Goal: Task Accomplishment & Management: Use online tool/utility

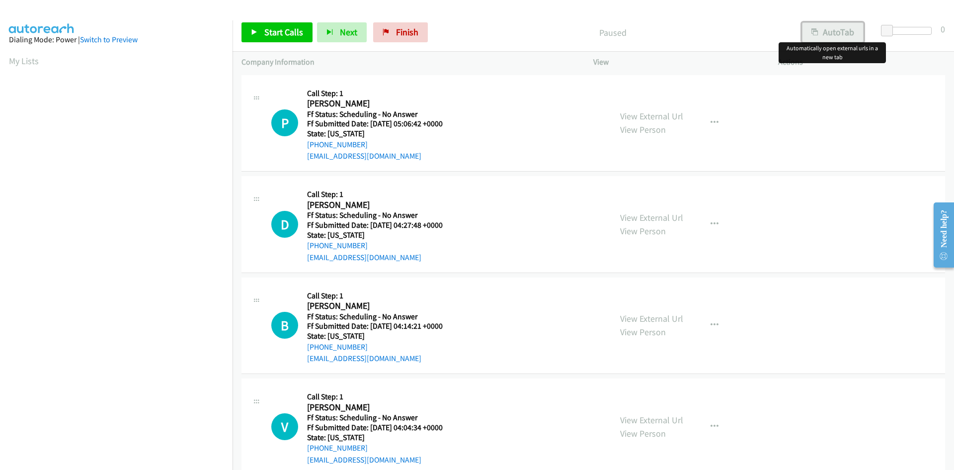
click at [849, 31] on button "AutoTab" at bounding box center [833, 32] width 62 height 20
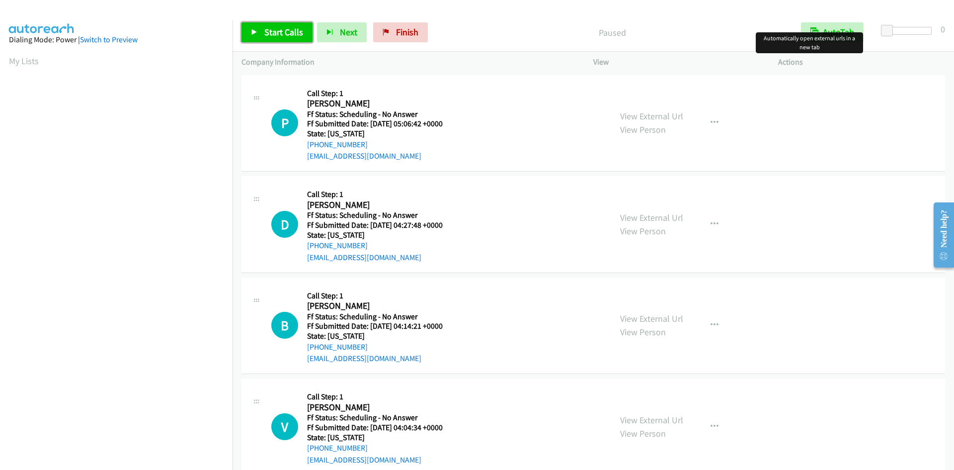
click at [299, 29] on span "Start Calls" at bounding box center [283, 31] width 39 height 11
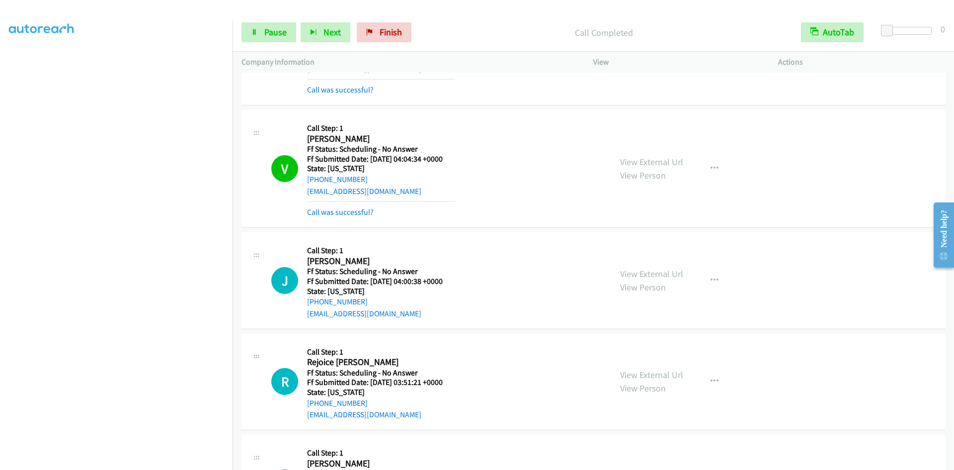
scroll to position [298, 0]
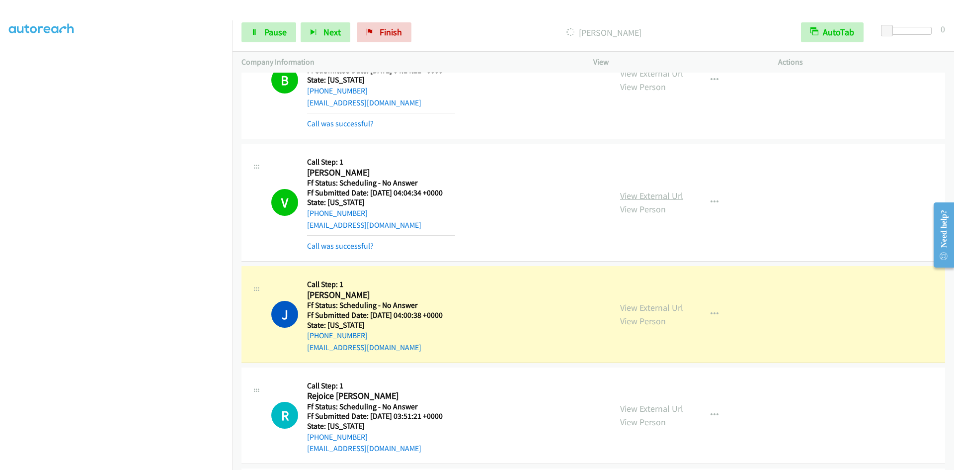
click at [629, 195] on link "View External Url" at bounding box center [651, 195] width 63 height 11
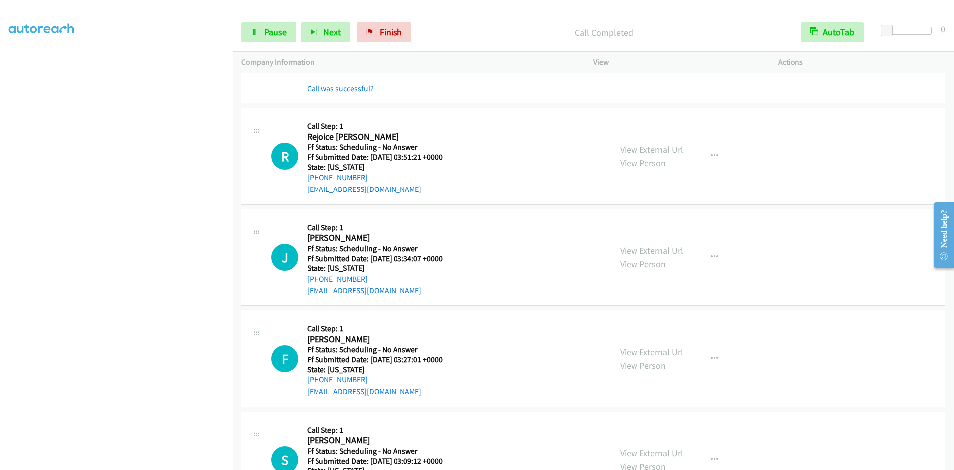
scroll to position [597, 0]
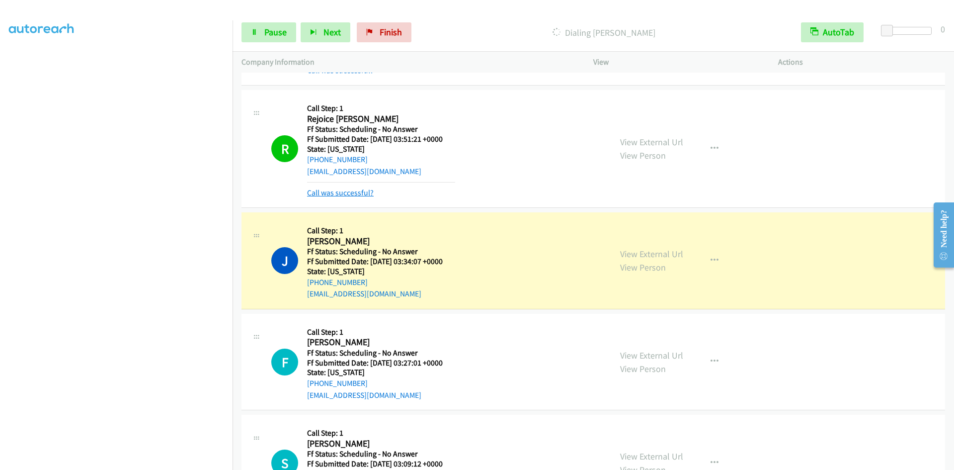
click at [353, 188] on link "Call was successful?" at bounding box center [340, 192] width 67 height 9
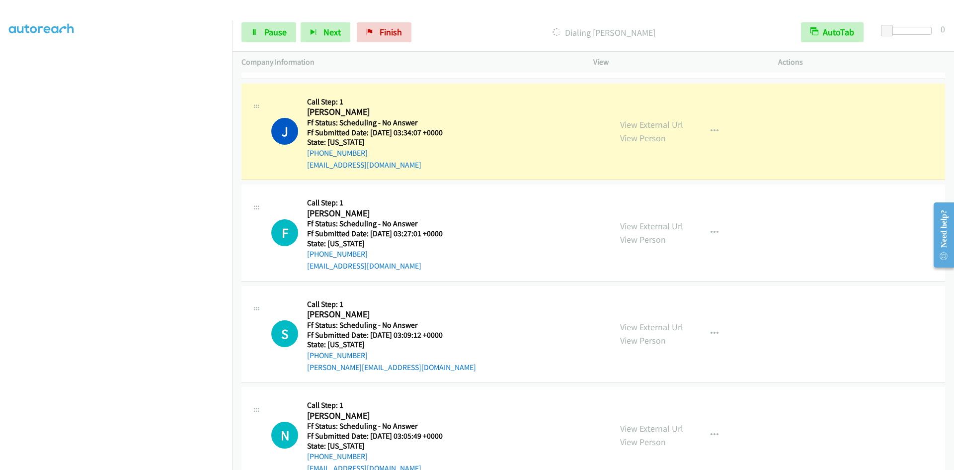
scroll to position [746, 0]
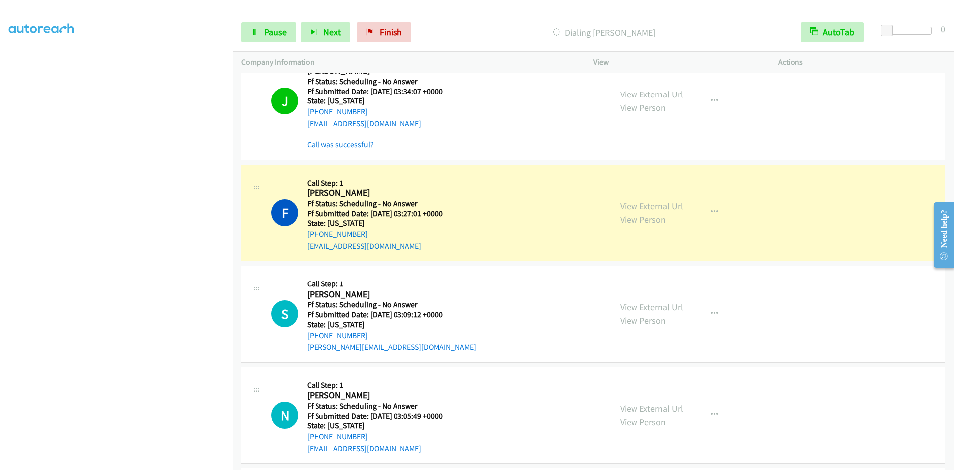
click at [291, 245] on div "F Callback Scheduled Call Step: 1 Fionna Sam America/New_York Ff Status: Schedu…" at bounding box center [436, 212] width 331 height 79
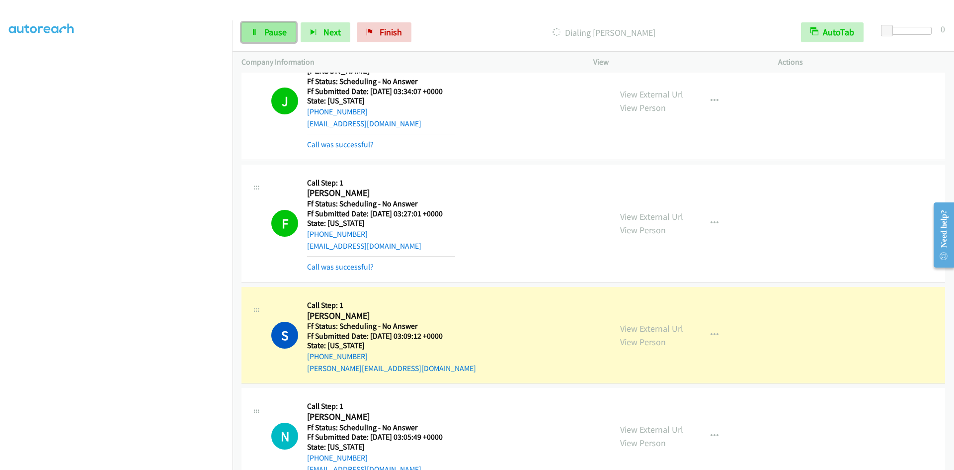
click at [262, 27] on link "Pause" at bounding box center [269, 32] width 55 height 20
click at [642, 215] on link "View External Url" at bounding box center [651, 216] width 63 height 11
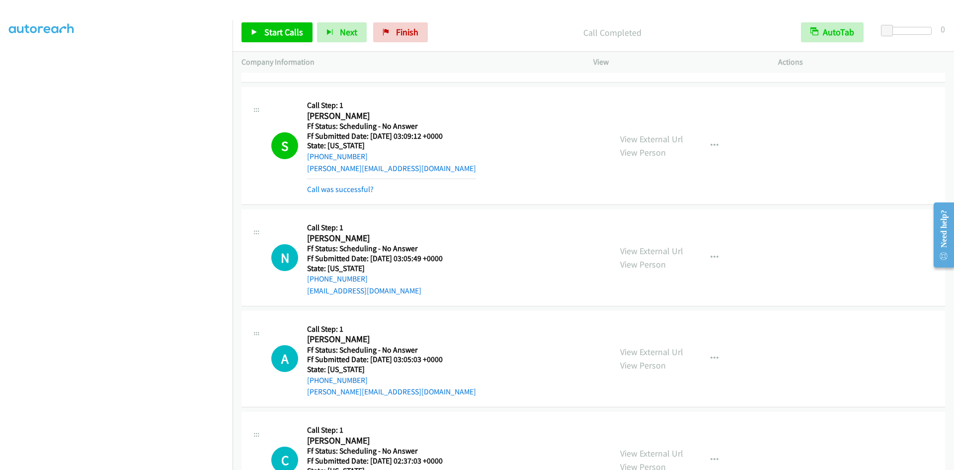
scroll to position [994, 0]
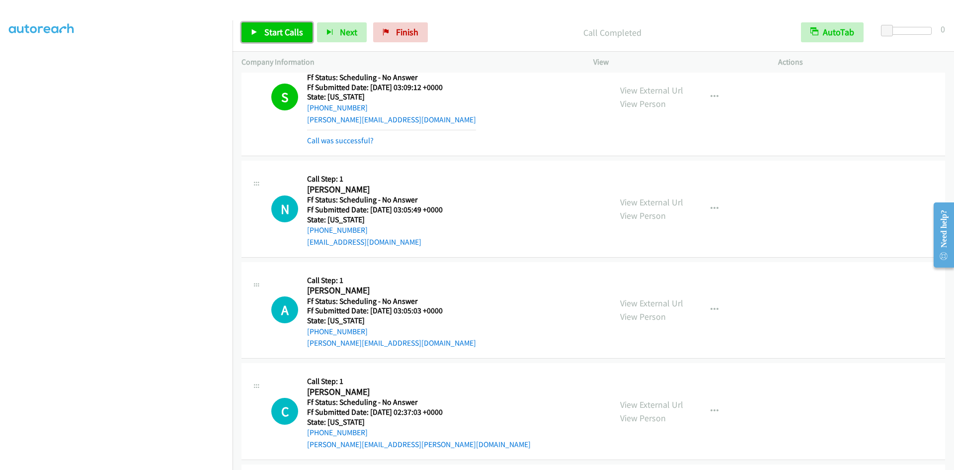
click at [266, 31] on span "Start Calls" at bounding box center [283, 31] width 39 height 11
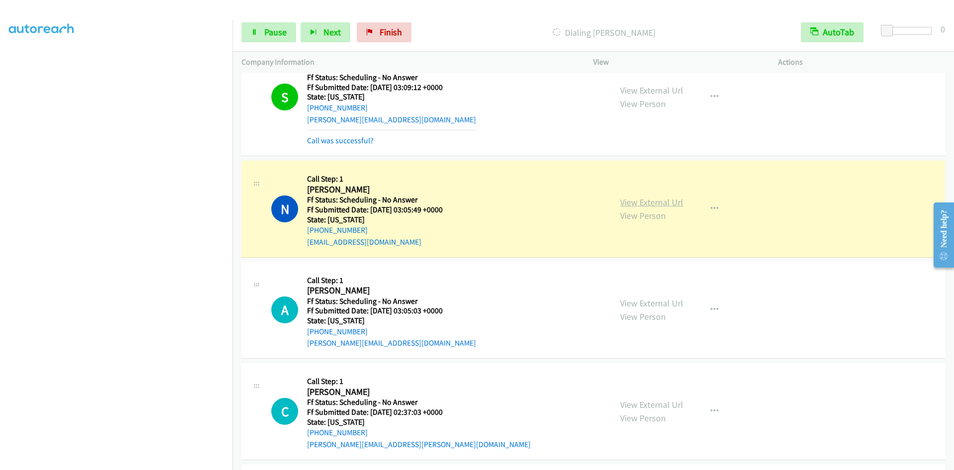
click at [677, 202] on link "View External Url" at bounding box center [651, 201] width 63 height 11
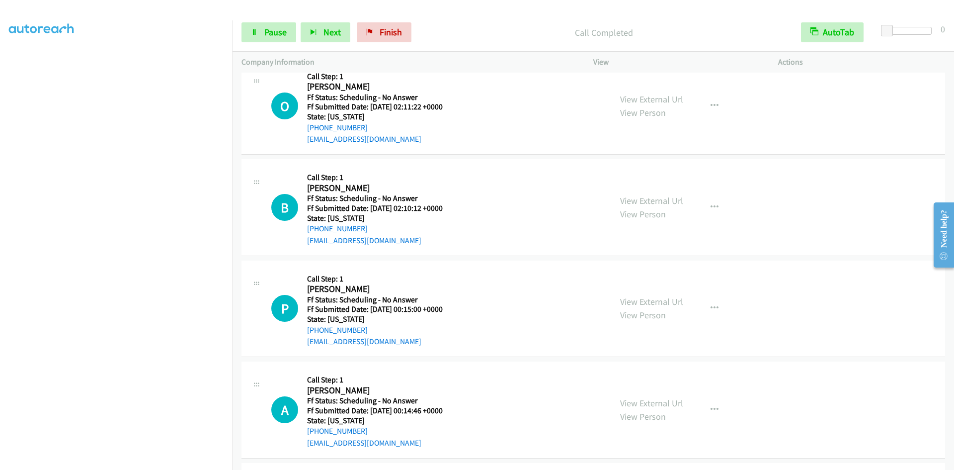
scroll to position [1591, 0]
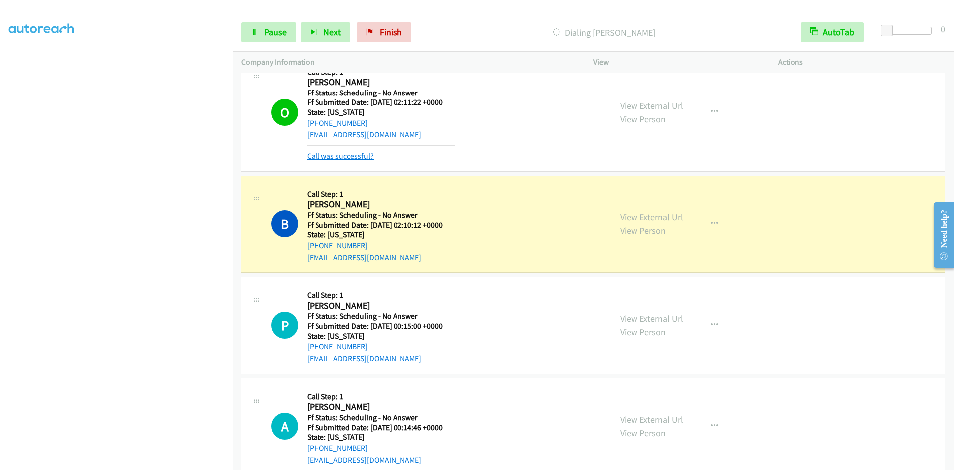
click at [342, 158] on link "Call was successful?" at bounding box center [340, 155] width 67 height 9
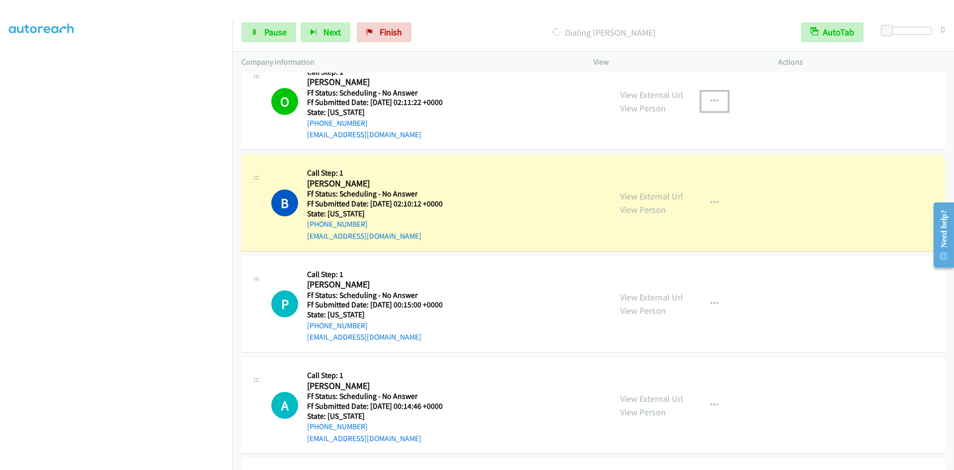
click at [711, 100] on icon "button" at bounding box center [715, 101] width 8 height 8
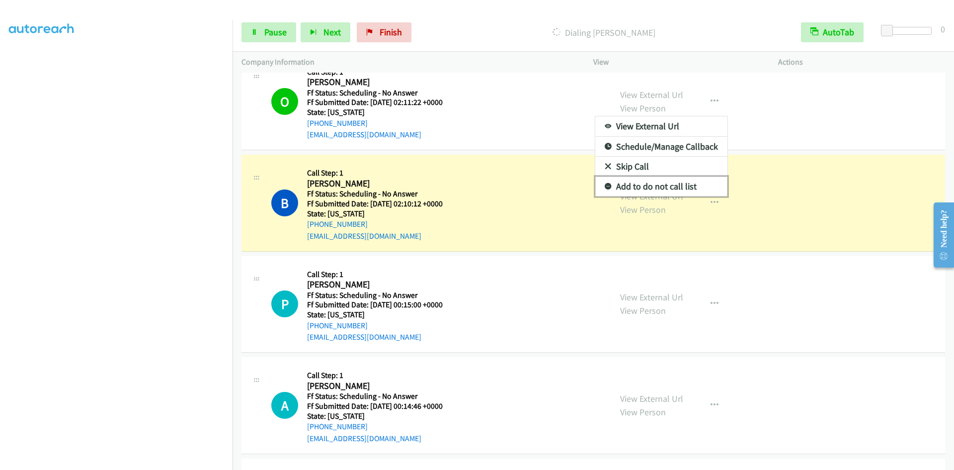
click at [647, 185] on link "Add to do not call list" at bounding box center [662, 186] width 132 height 20
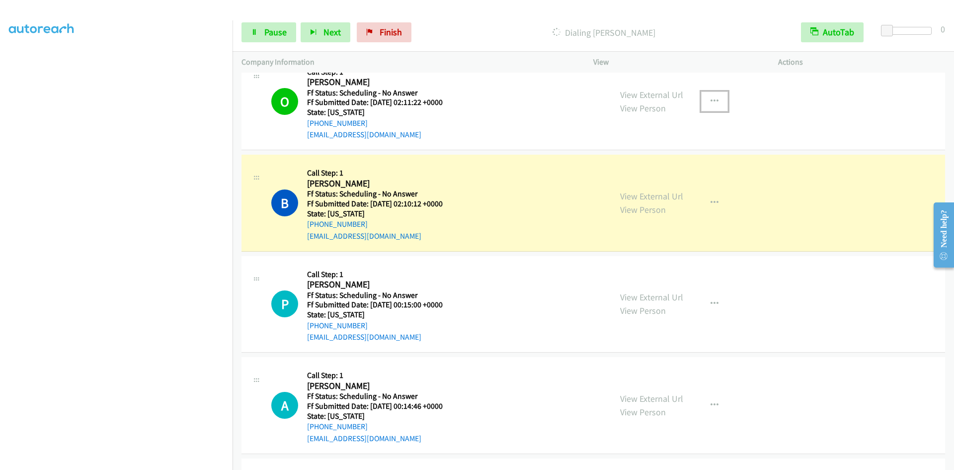
click at [713, 101] on icon "button" at bounding box center [715, 101] width 8 height 8
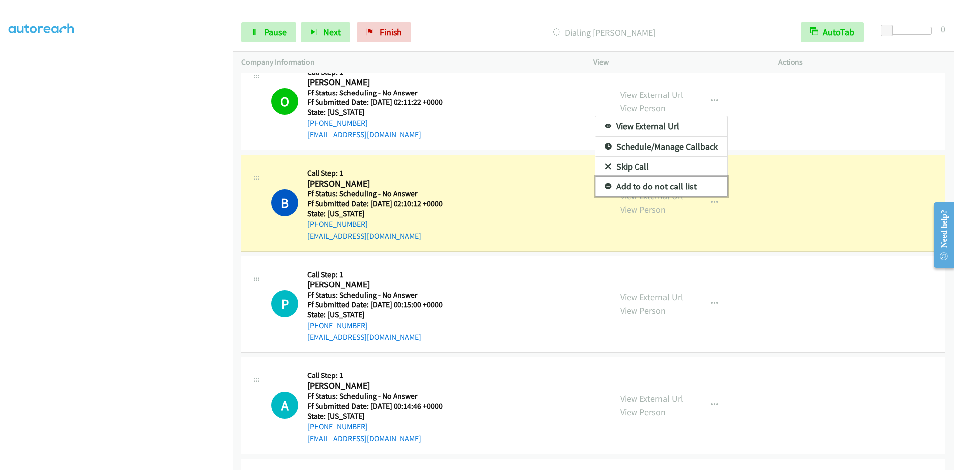
click at [658, 189] on link "Add to do not call list" at bounding box center [662, 186] width 132 height 20
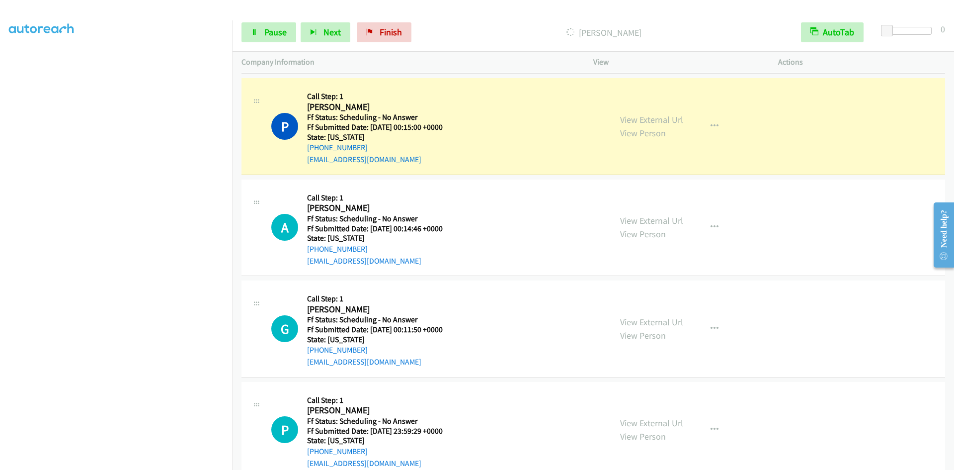
scroll to position [1810, 0]
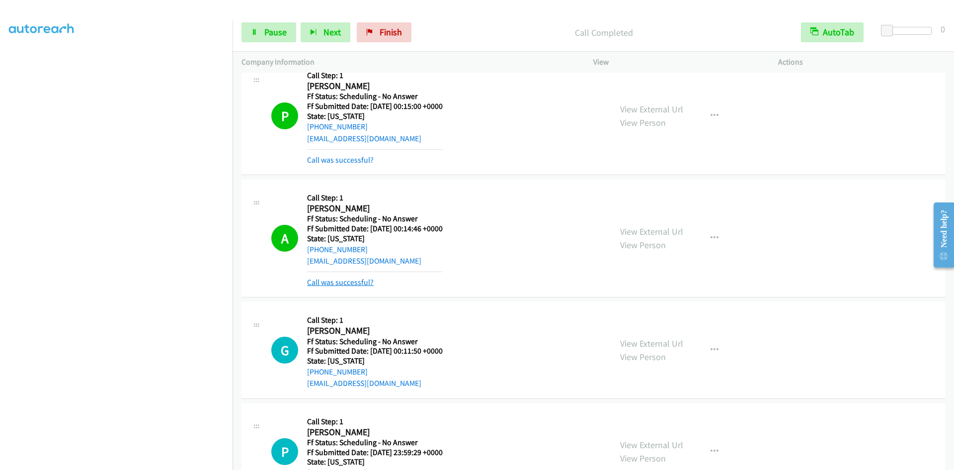
click at [354, 282] on link "Call was successful?" at bounding box center [340, 281] width 67 height 9
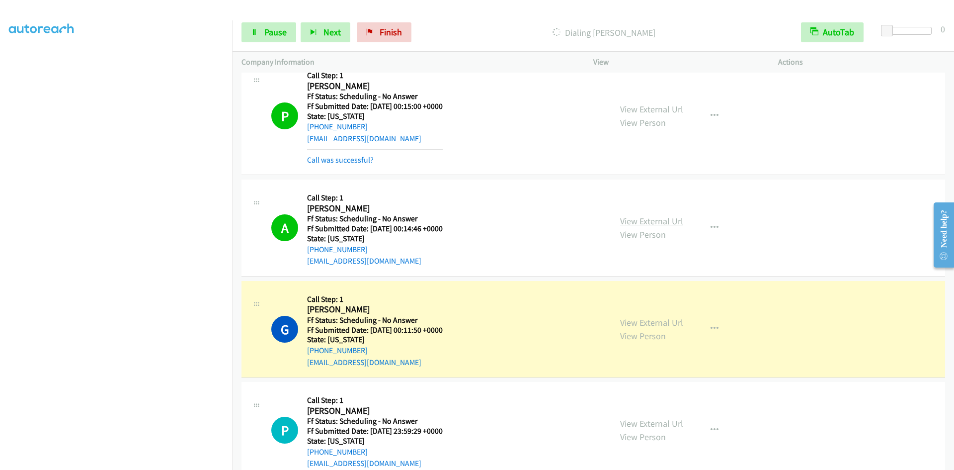
click at [625, 221] on link "View External Url" at bounding box center [651, 220] width 63 height 11
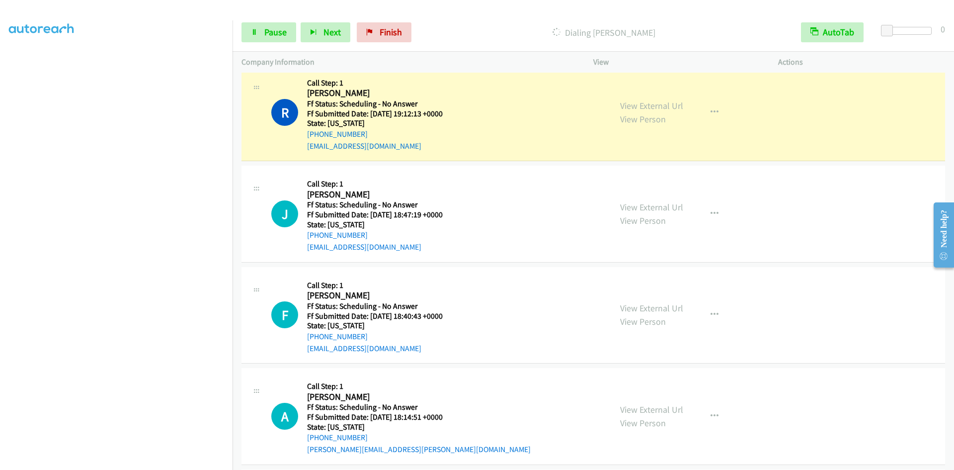
scroll to position [2904, 0]
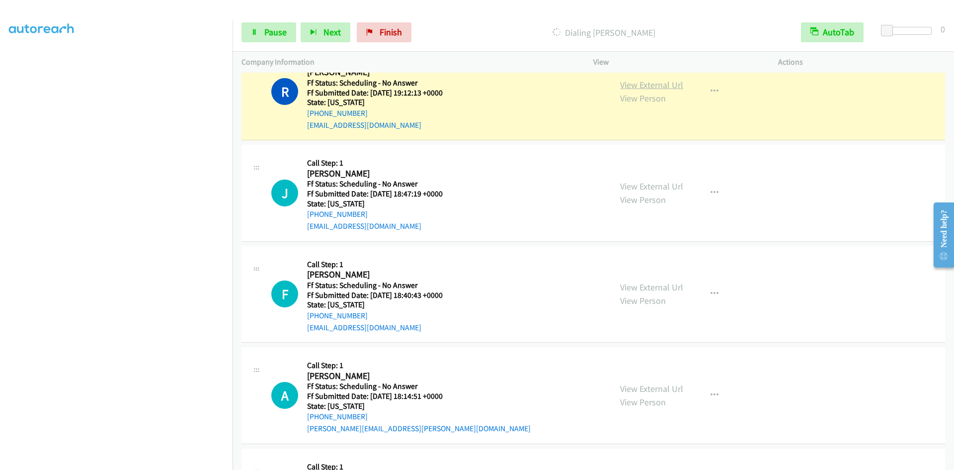
click at [638, 86] on link "View External Url" at bounding box center [651, 84] width 63 height 11
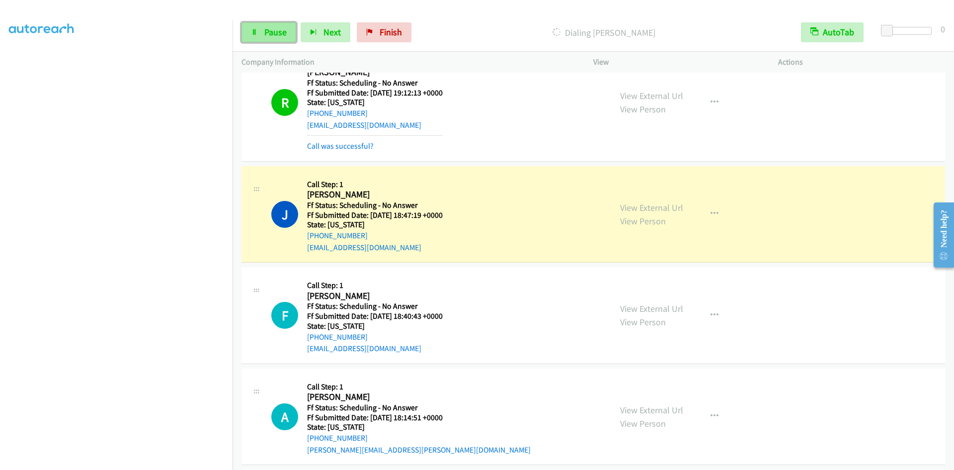
click at [277, 32] on span "Pause" at bounding box center [275, 31] width 22 height 11
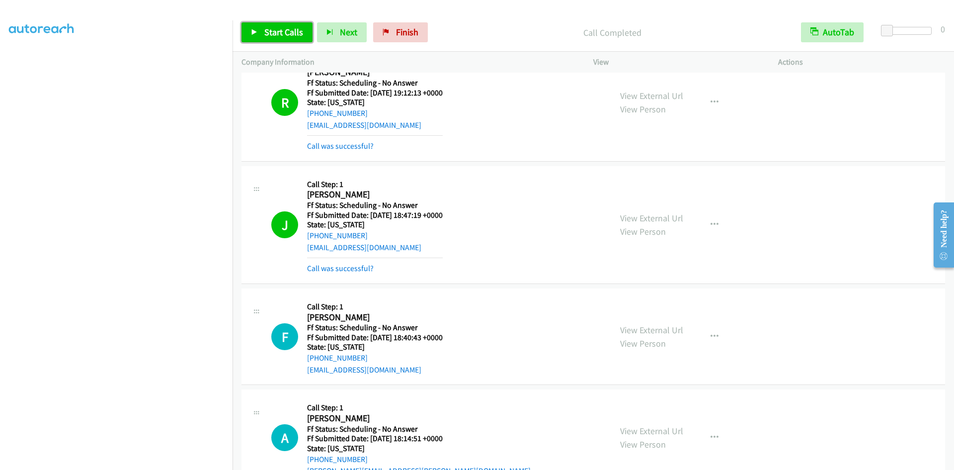
click at [287, 26] on span "Start Calls" at bounding box center [283, 31] width 39 height 11
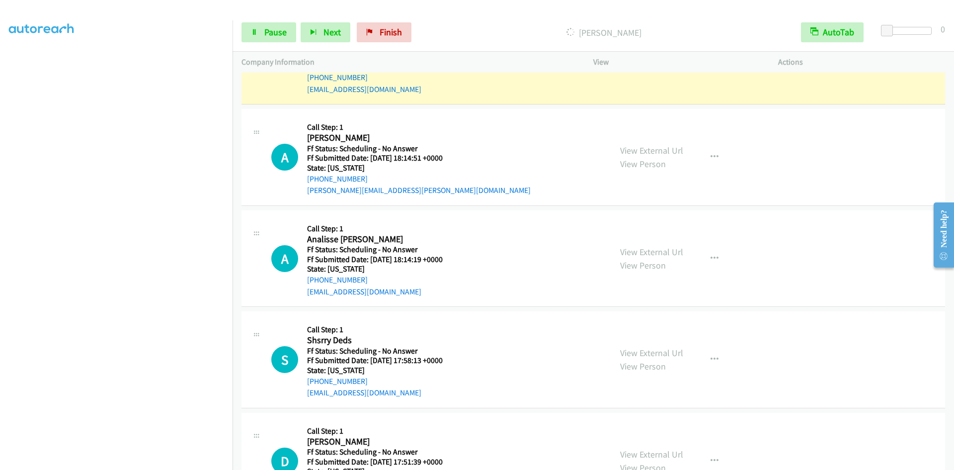
scroll to position [3202, 0]
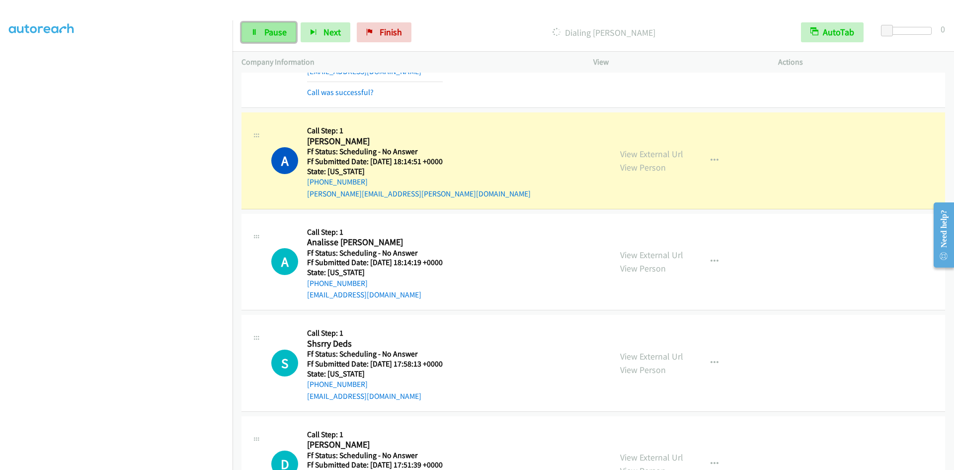
click at [283, 36] on span "Pause" at bounding box center [275, 31] width 22 height 11
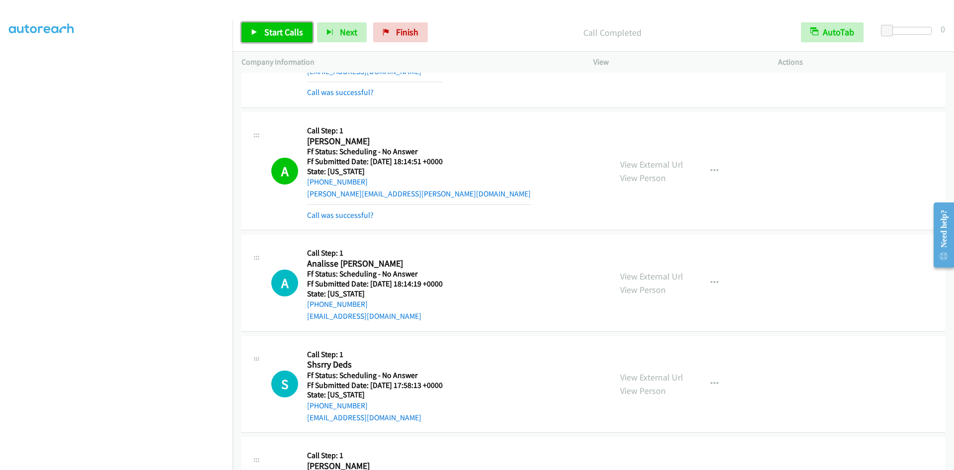
click at [292, 35] on span "Start Calls" at bounding box center [283, 31] width 39 height 11
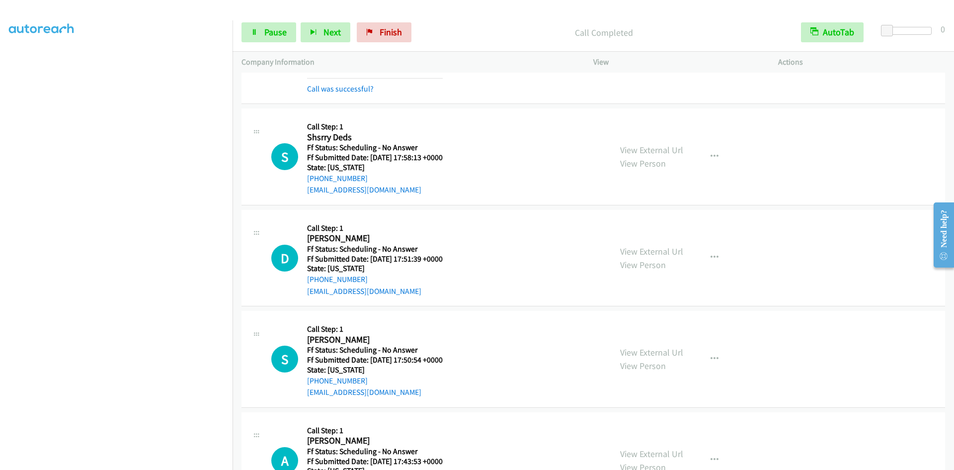
scroll to position [3501, 0]
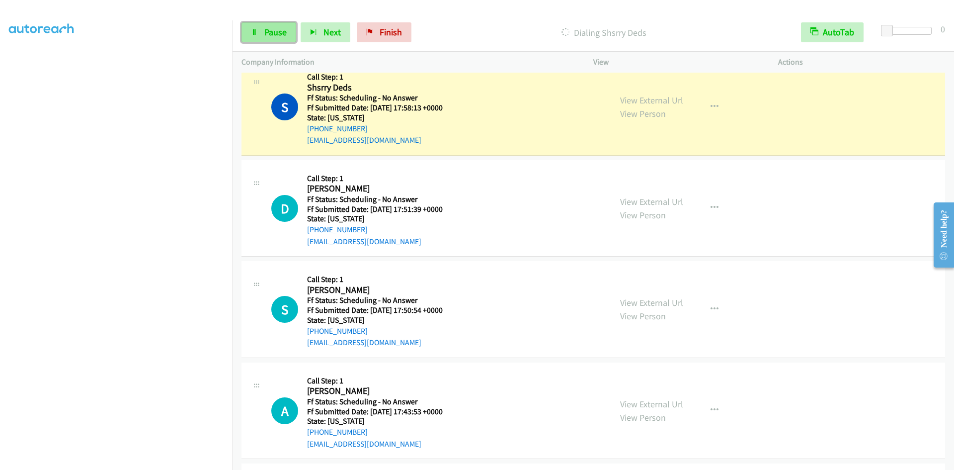
click at [266, 27] on span "Pause" at bounding box center [275, 31] width 22 height 11
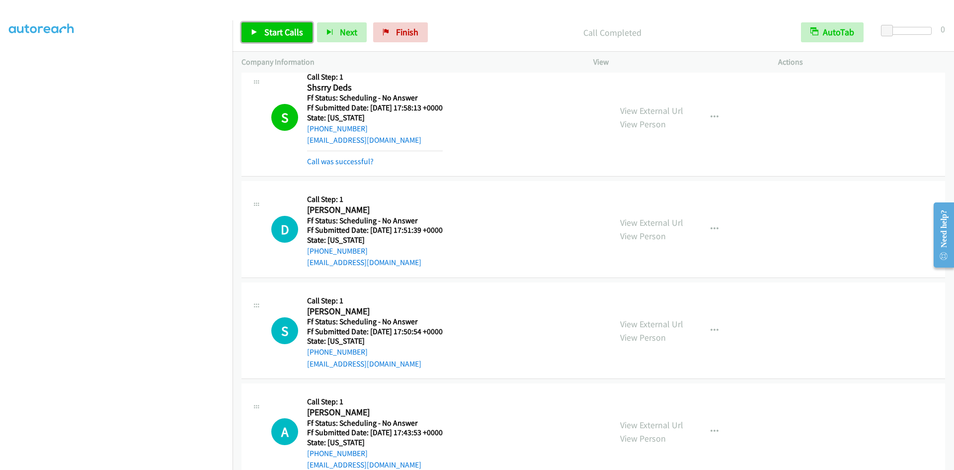
click at [298, 36] on span "Start Calls" at bounding box center [283, 31] width 39 height 11
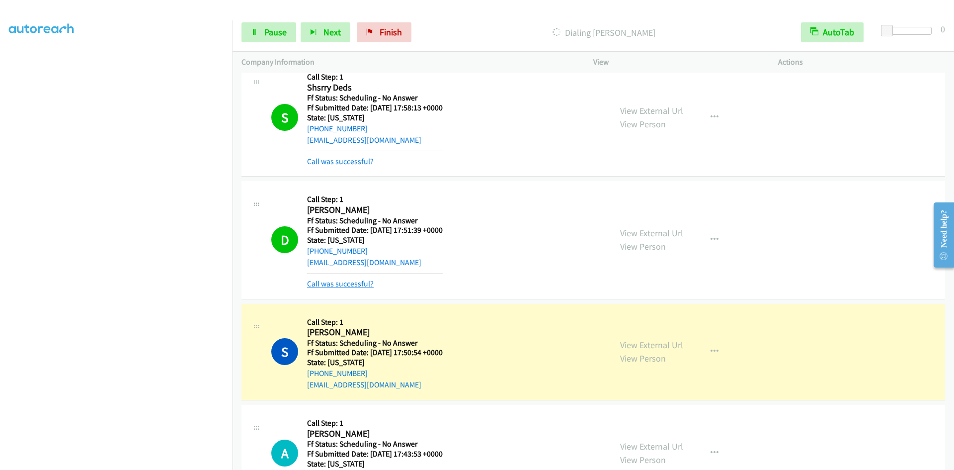
click at [316, 283] on link "Call was successful?" at bounding box center [340, 283] width 67 height 9
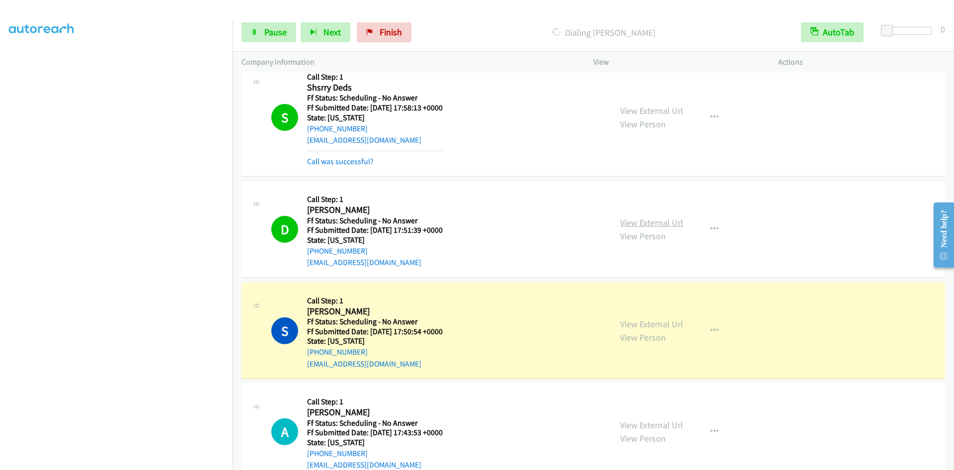
click at [637, 221] on link "View External Url" at bounding box center [651, 222] width 63 height 11
click at [272, 30] on span "Pause" at bounding box center [275, 31] width 22 height 11
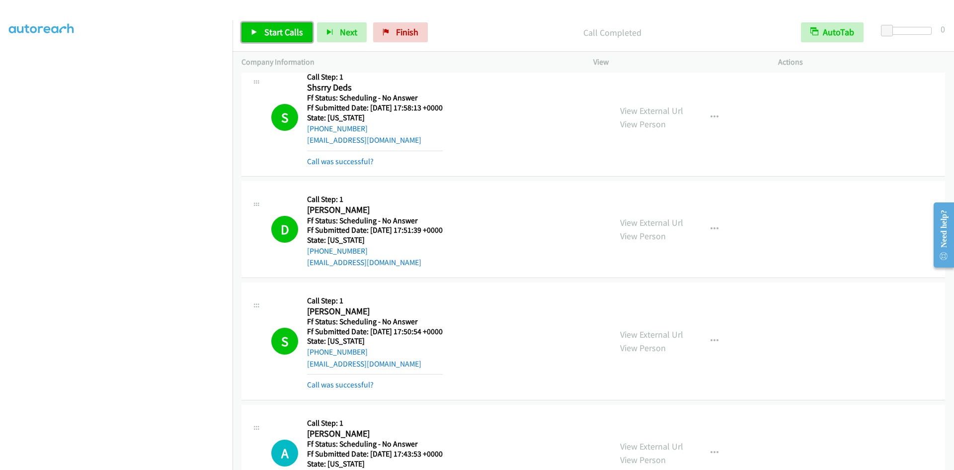
click at [307, 32] on link "Start Calls" at bounding box center [277, 32] width 71 height 20
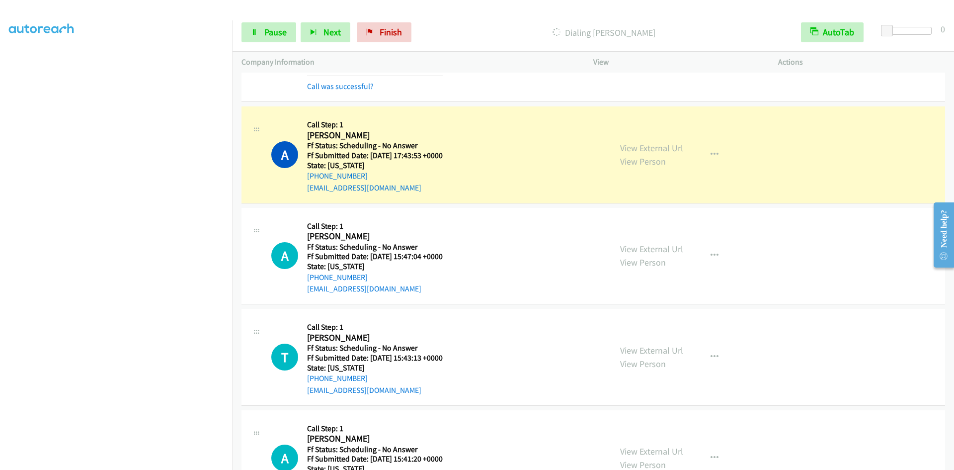
scroll to position [3849, 0]
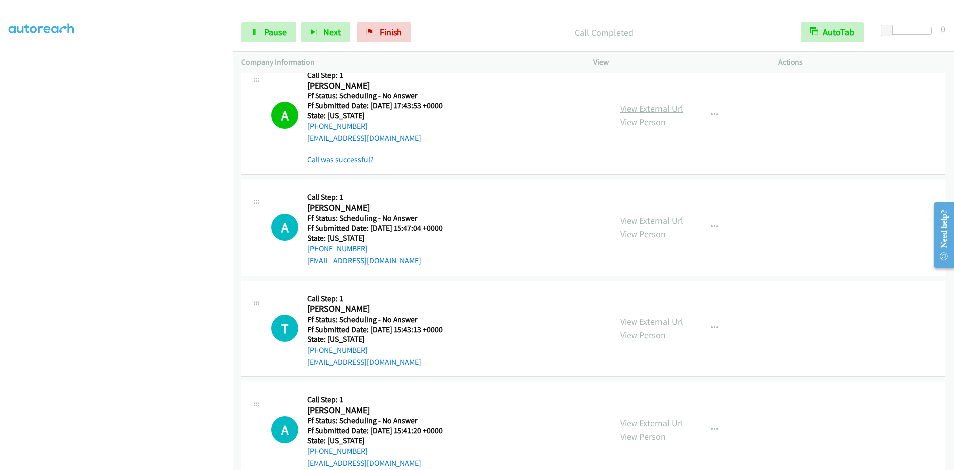
click at [639, 108] on link "View External Url" at bounding box center [651, 108] width 63 height 11
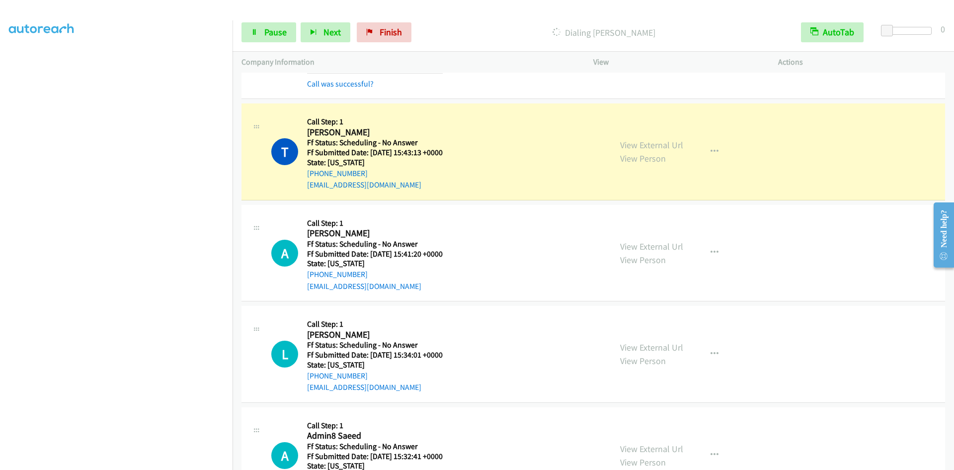
scroll to position [4047, 0]
click at [646, 140] on link "View External Url" at bounding box center [651, 143] width 63 height 11
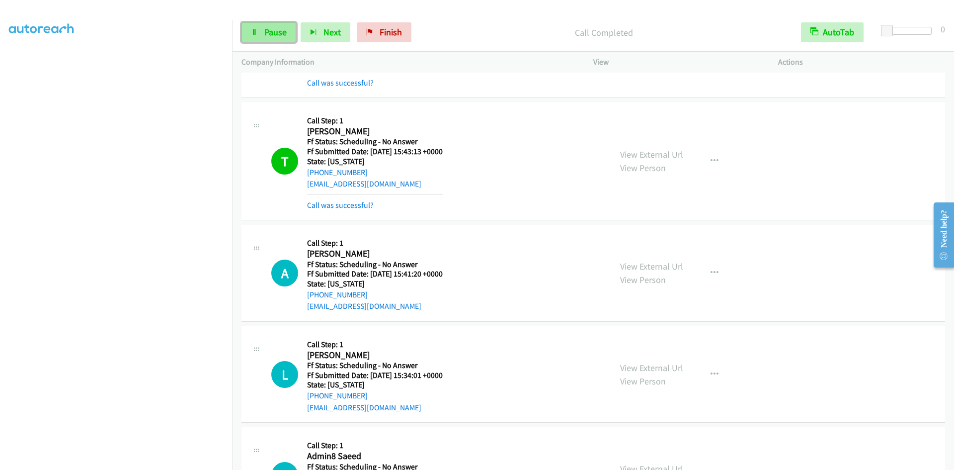
click at [275, 31] on span "Pause" at bounding box center [275, 31] width 22 height 11
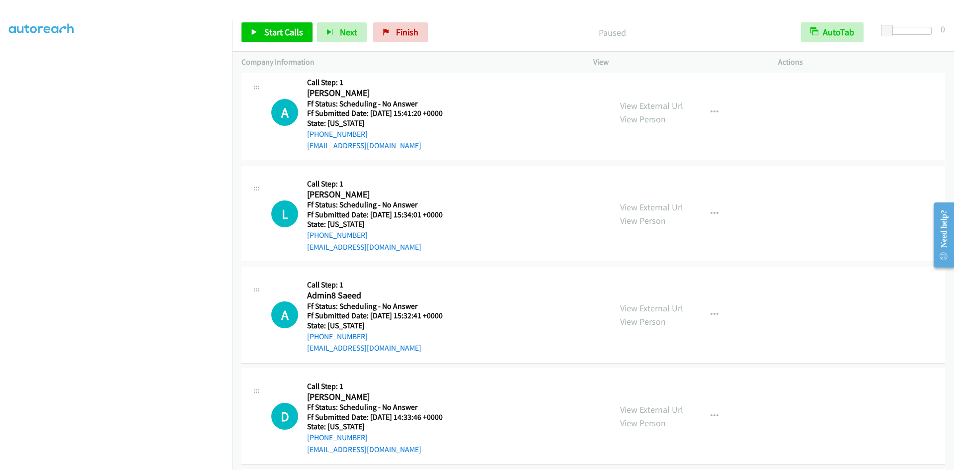
scroll to position [4246, 0]
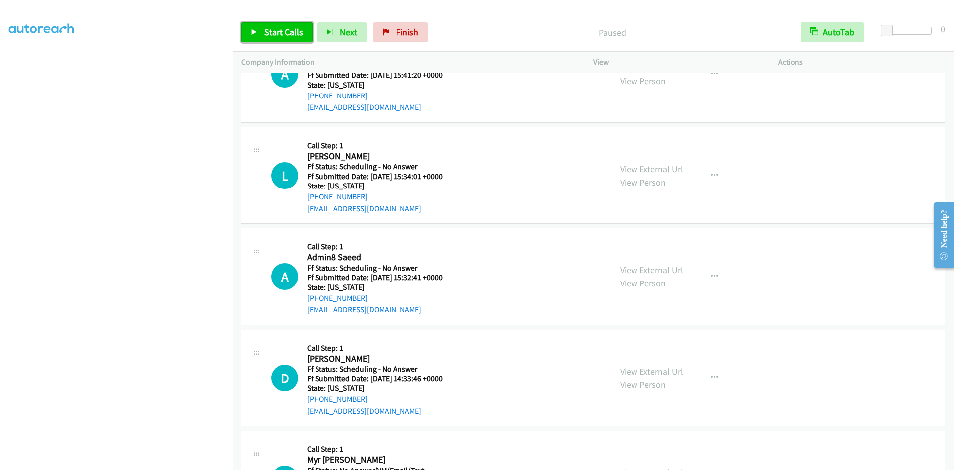
click at [284, 27] on span "Start Calls" at bounding box center [283, 31] width 39 height 11
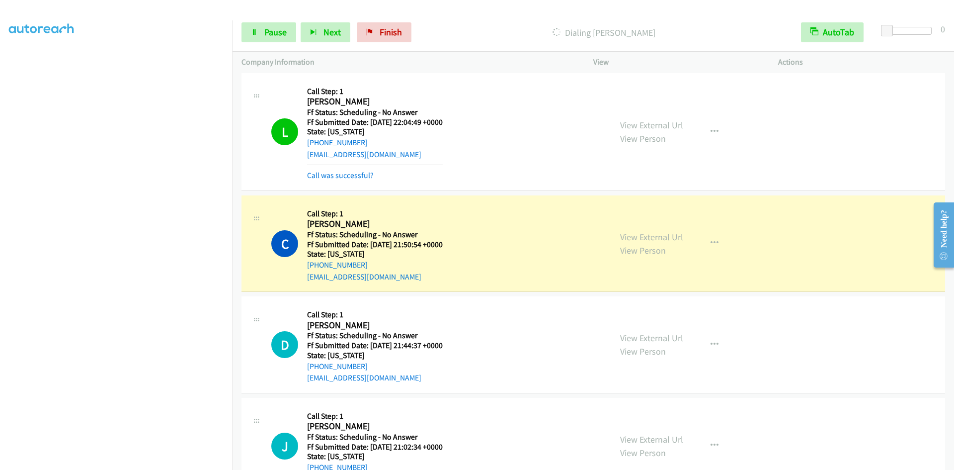
scroll to position [5539, 0]
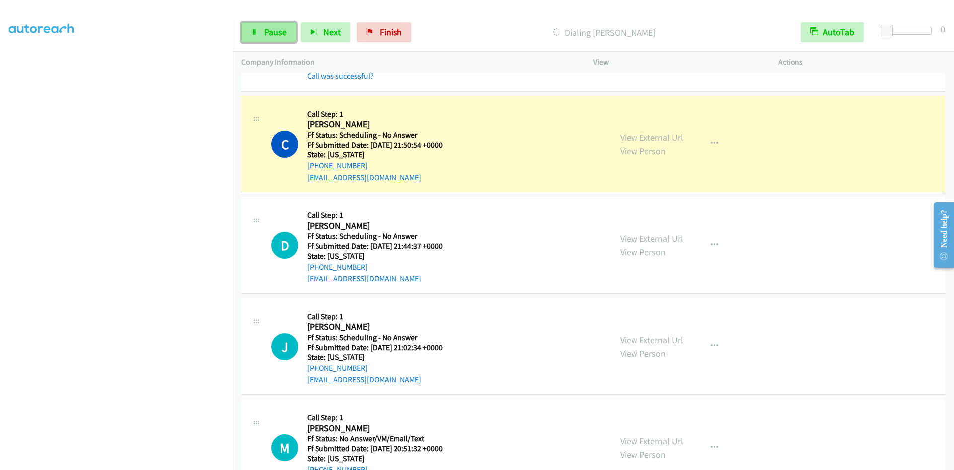
click at [254, 32] on icon at bounding box center [254, 32] width 7 height 7
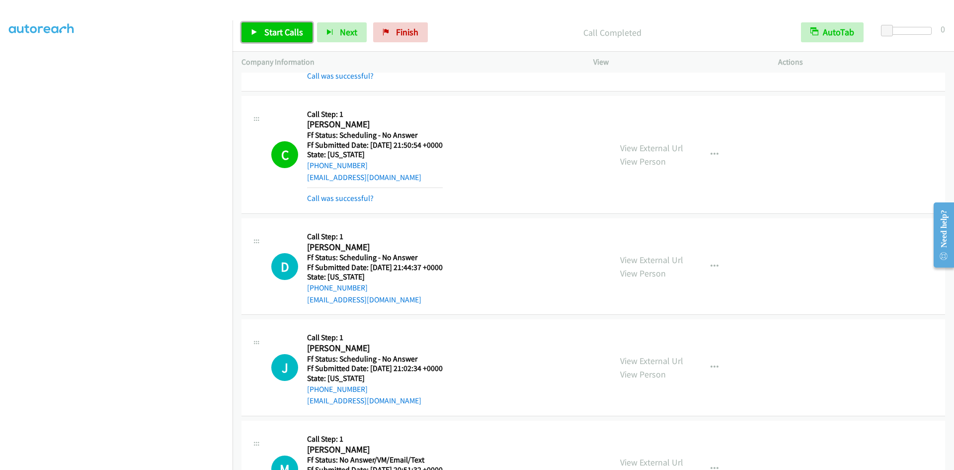
click at [296, 37] on span "Start Calls" at bounding box center [283, 31] width 39 height 11
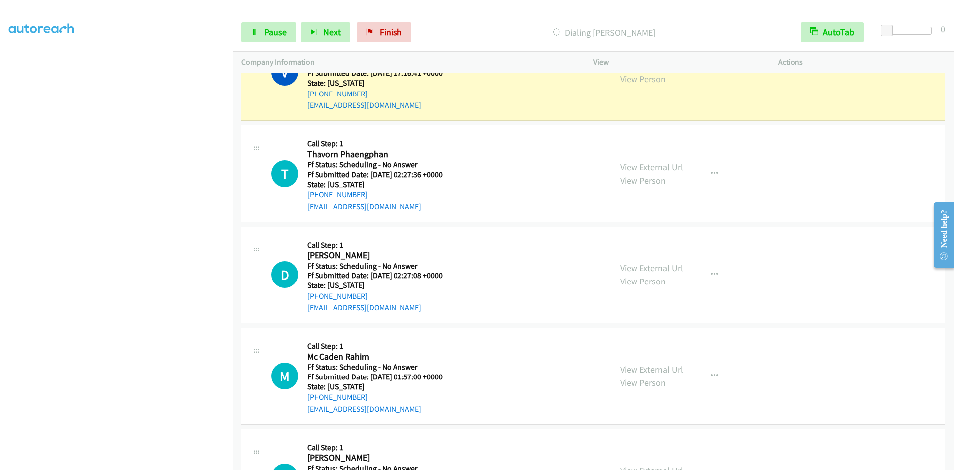
scroll to position [6295, 0]
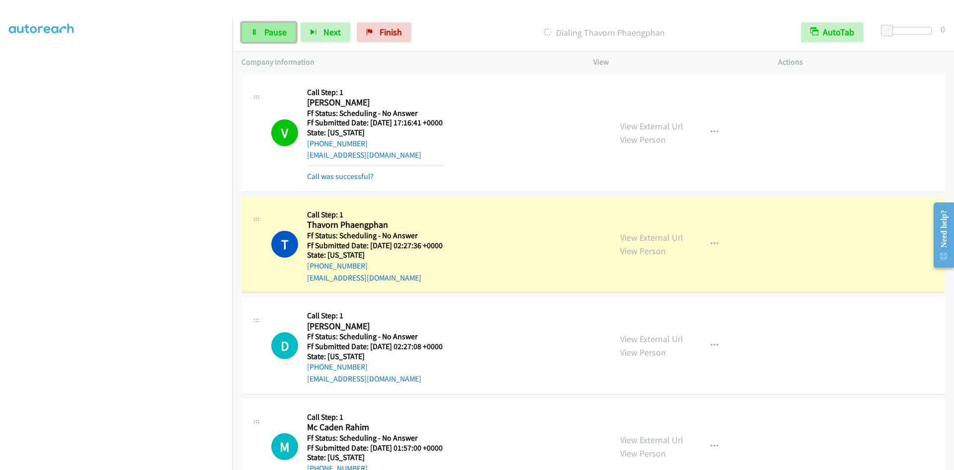
click at [276, 32] on span "Pause" at bounding box center [275, 31] width 22 height 11
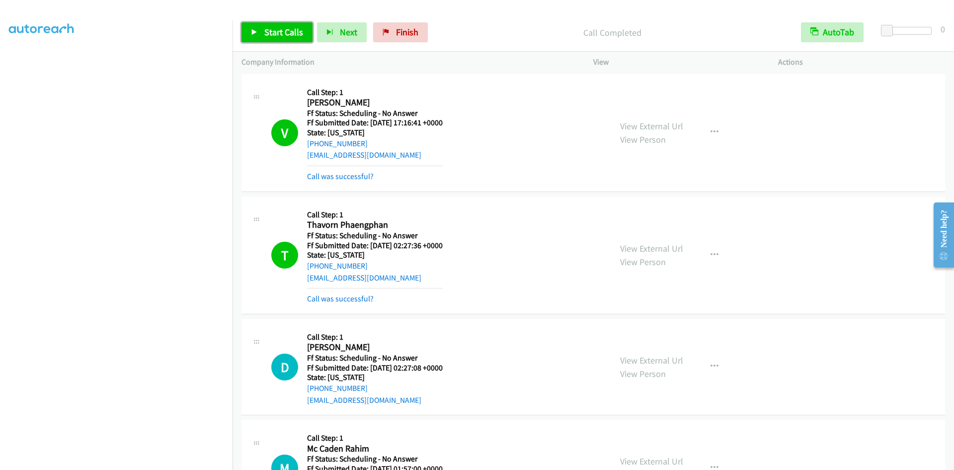
click at [283, 28] on span "Start Calls" at bounding box center [283, 31] width 39 height 11
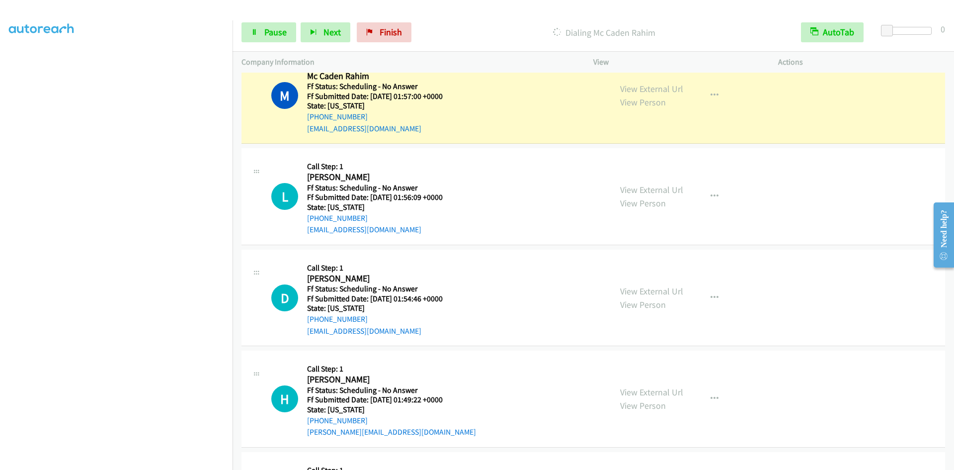
scroll to position [6693, 0]
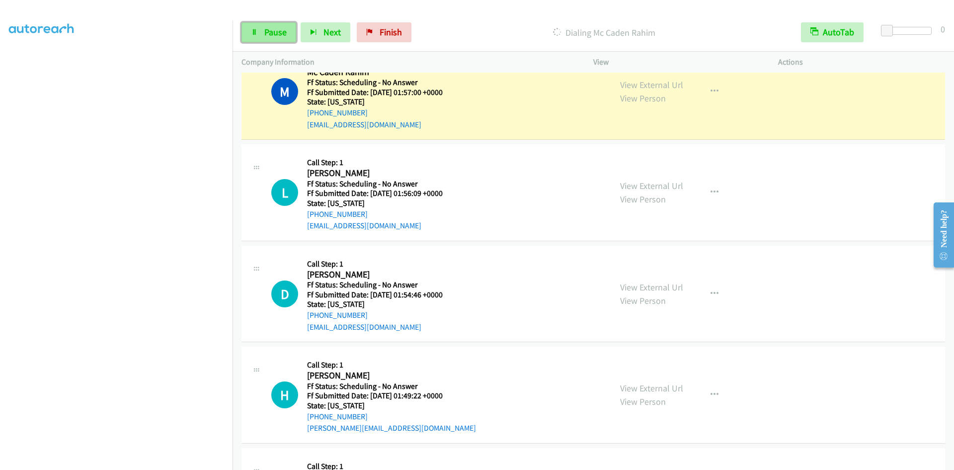
click at [278, 32] on span "Pause" at bounding box center [275, 31] width 22 height 11
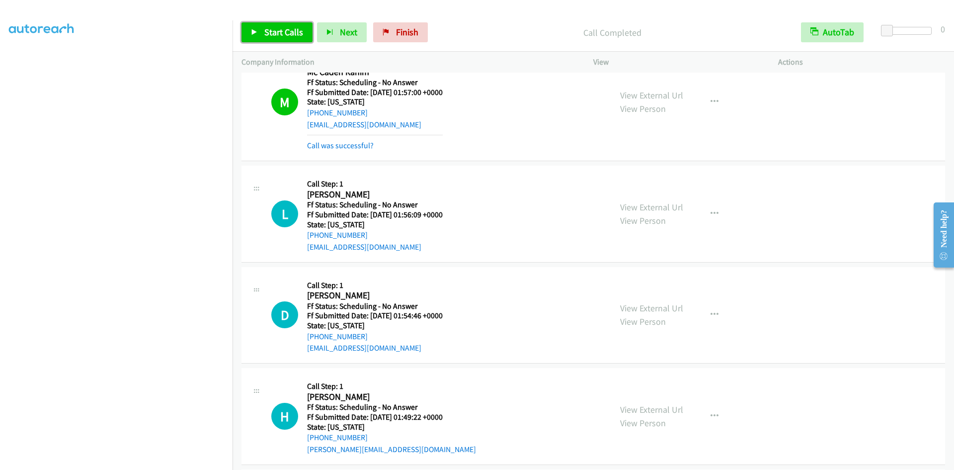
click at [262, 34] on link "Start Calls" at bounding box center [277, 32] width 71 height 20
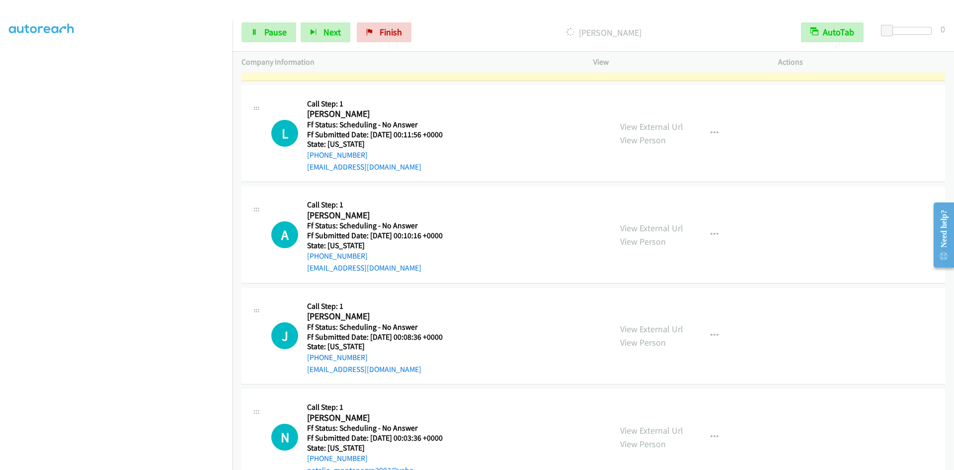
scroll to position [7978, 0]
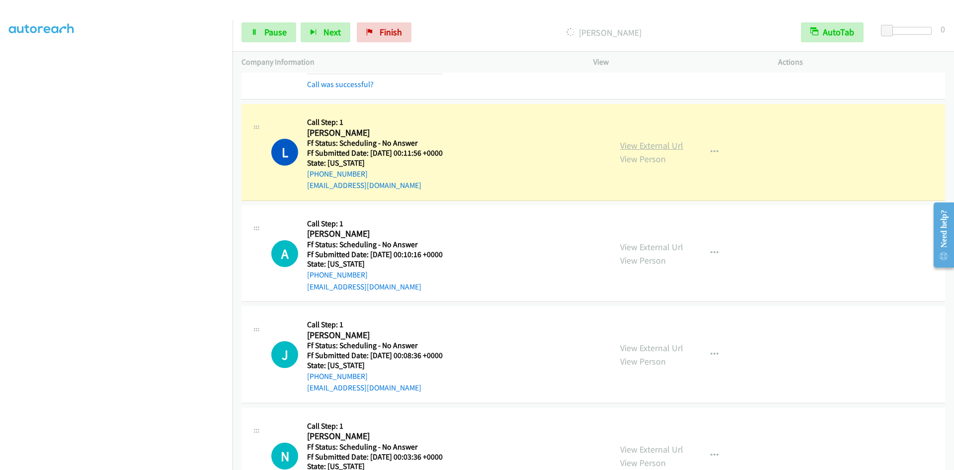
click at [652, 144] on link "View External Url" at bounding box center [651, 145] width 63 height 11
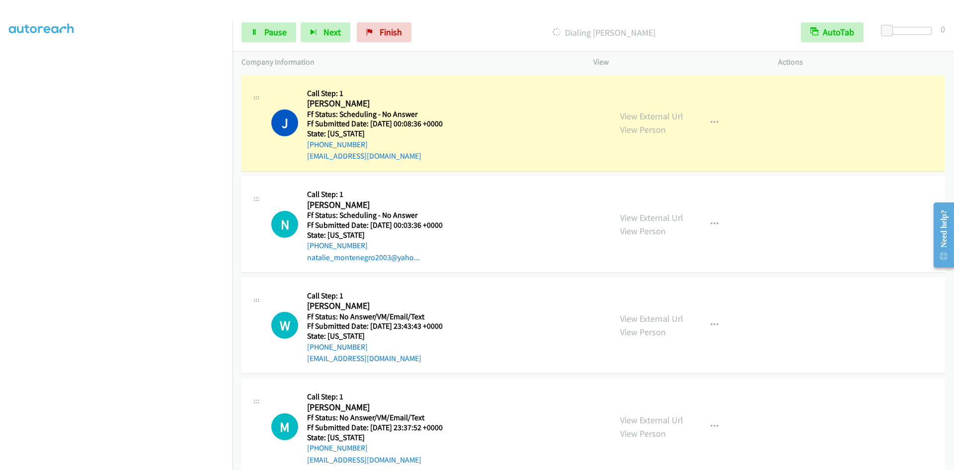
scroll to position [8276, 0]
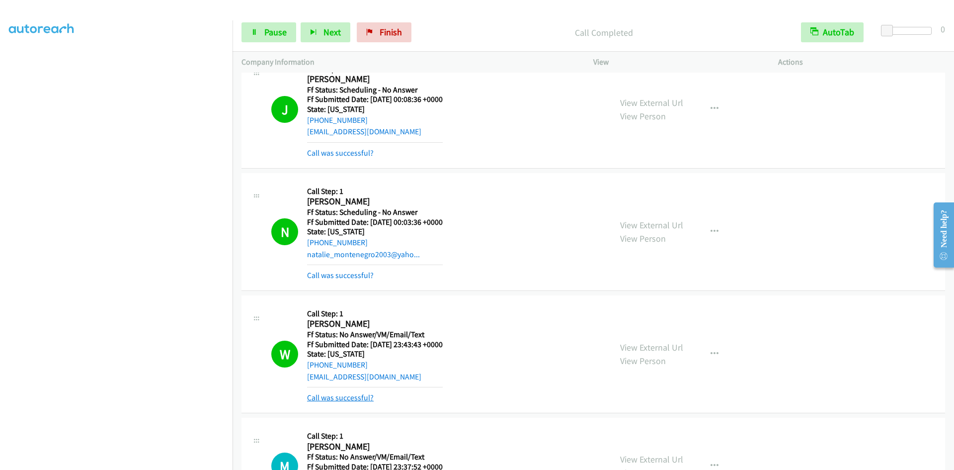
click at [359, 399] on link "Call was successful?" at bounding box center [340, 397] width 67 height 9
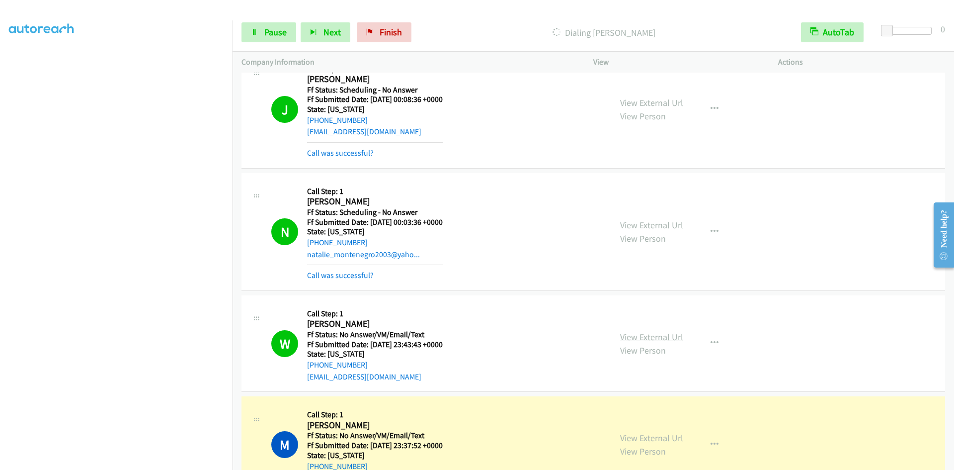
click at [628, 336] on link "View External Url" at bounding box center [651, 336] width 63 height 11
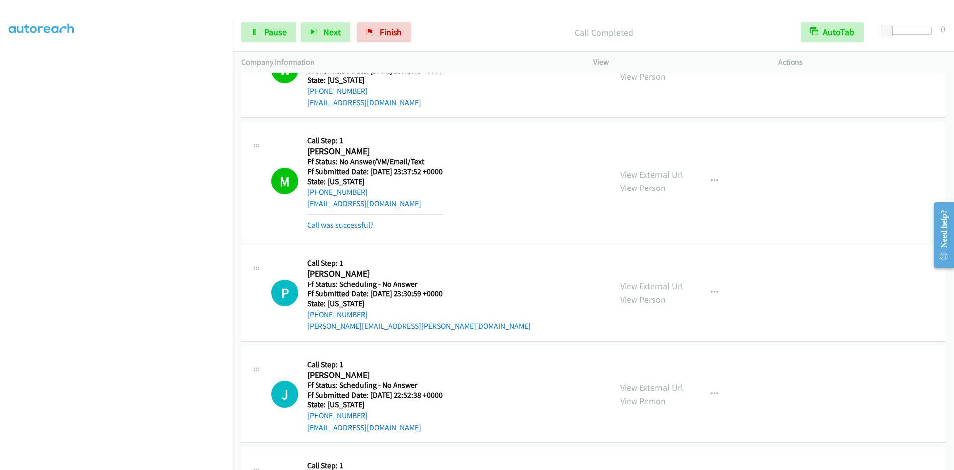
scroll to position [8535, 0]
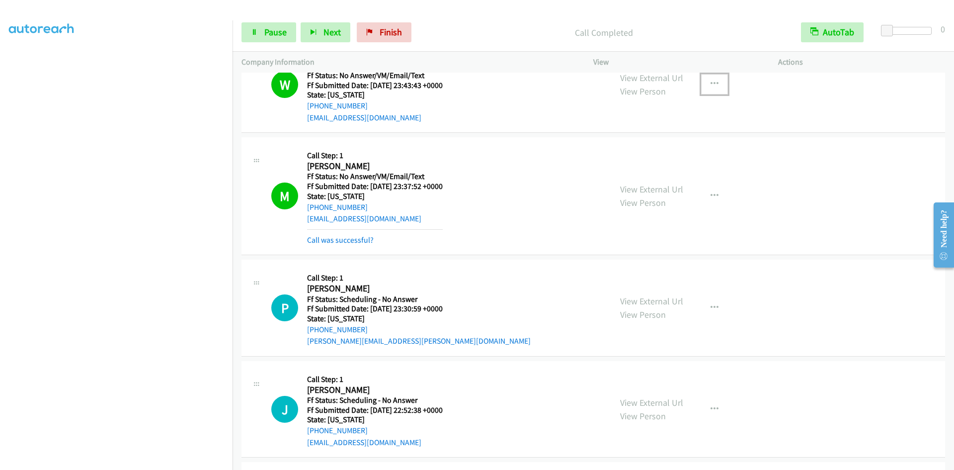
click at [711, 86] on icon "button" at bounding box center [715, 84] width 8 height 8
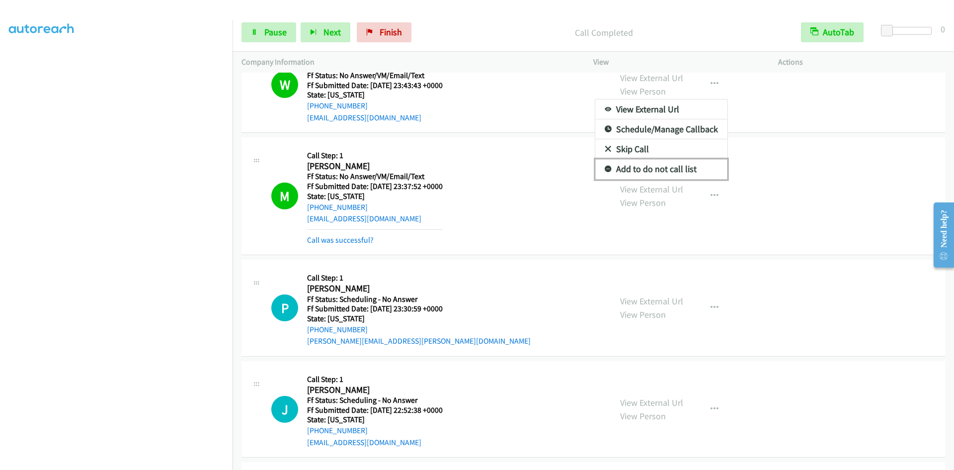
click at [629, 169] on link "Add to do not call list" at bounding box center [662, 169] width 132 height 20
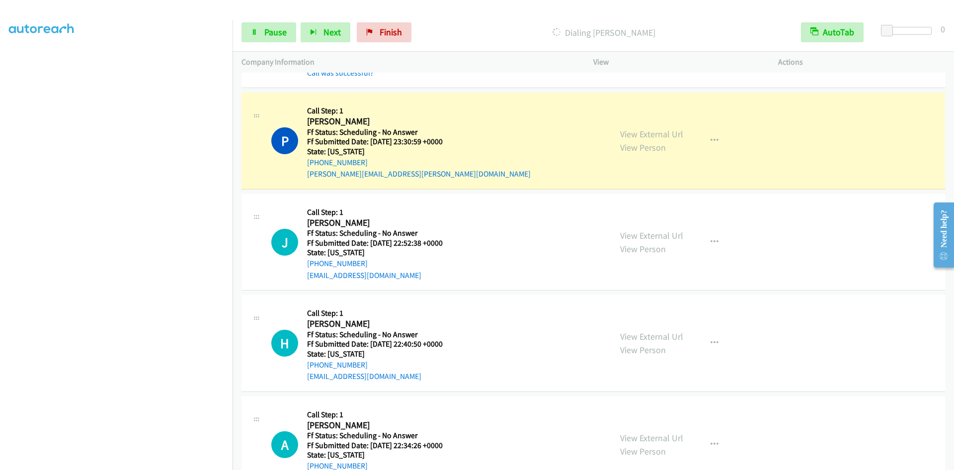
scroll to position [8734, 0]
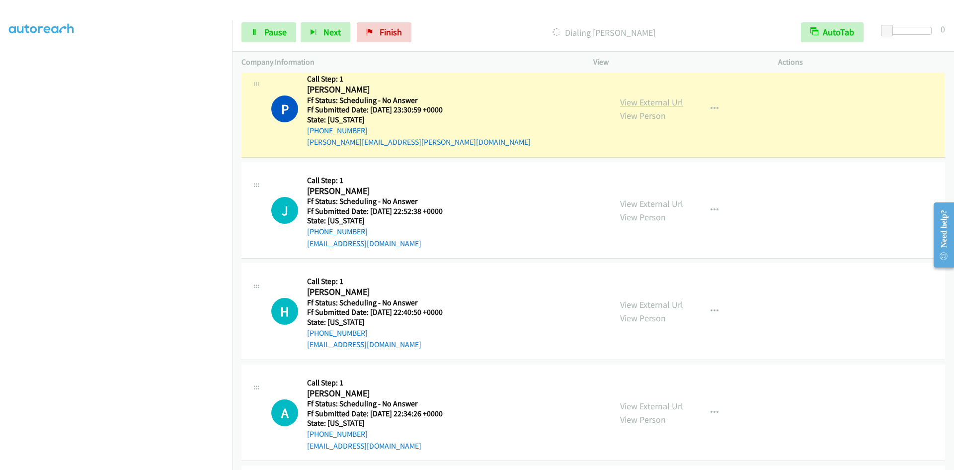
click at [620, 103] on link "View External Url" at bounding box center [651, 101] width 63 height 11
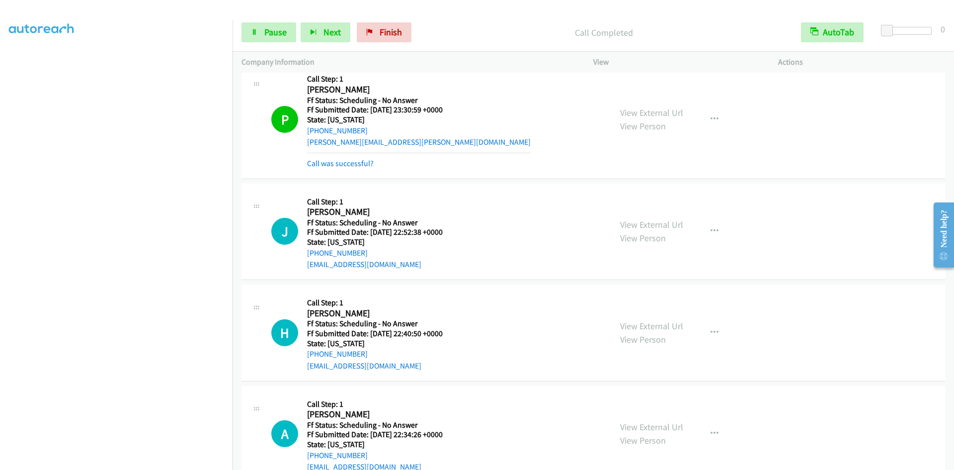
click at [288, 22] on div "Start Calls Pause Next Finish Call Completed AutoTab AutoTab 0" at bounding box center [594, 32] width 722 height 38
click at [274, 35] on span "Pause" at bounding box center [275, 31] width 22 height 11
click at [286, 30] on span "Start Calls" at bounding box center [283, 31] width 39 height 11
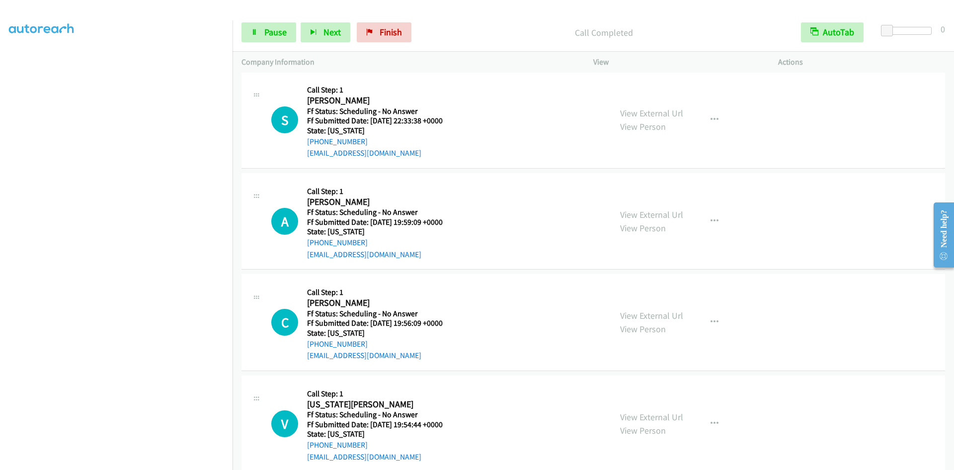
scroll to position [9330, 0]
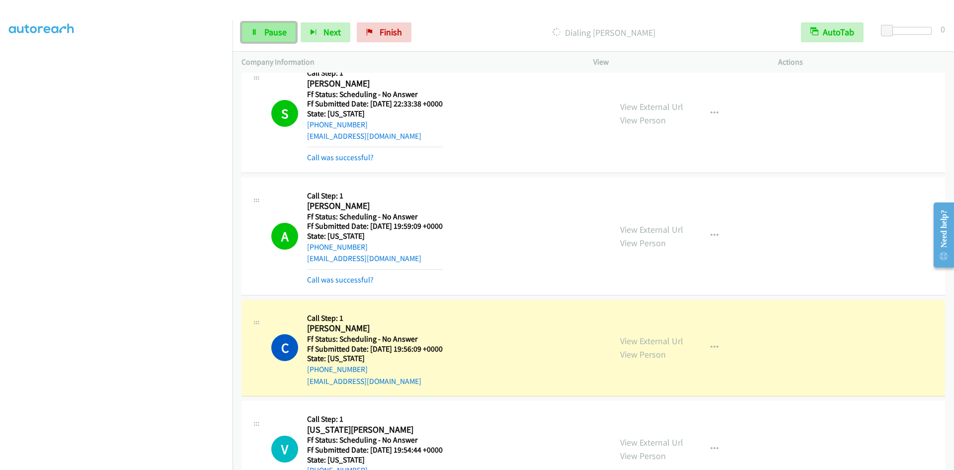
click at [267, 37] on span "Pause" at bounding box center [275, 31] width 22 height 11
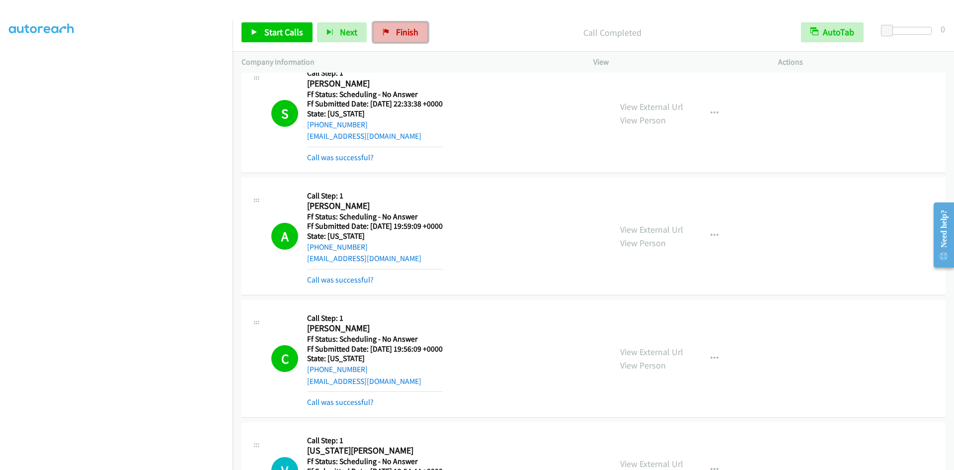
click at [388, 39] on link "Finish" at bounding box center [400, 32] width 55 height 20
